Goal: Find specific page/section: Find specific page/section

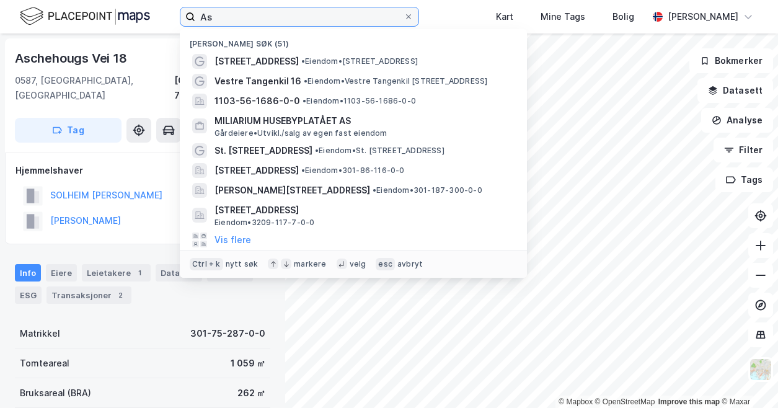
drag, startPoint x: 228, startPoint y: 14, endPoint x: 146, endPoint y: 12, distance: 81.9
click at [146, 12] on div "As Nylige søk (51) Aschehougs vei 18 • Eiendom • [STREET_ADDRESS] • Eiendom • V…" at bounding box center [389, 16] width 778 height 33
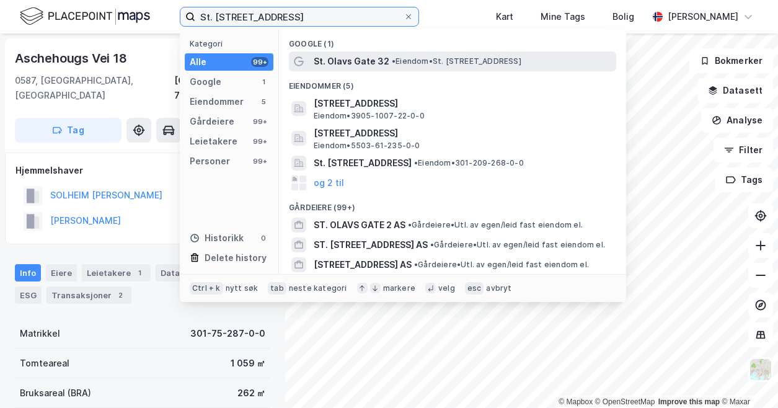
type input "St. [STREET_ADDRESS]"
click at [383, 56] on span "St. Olavs Gate 32" at bounding box center [352, 61] width 76 height 15
